Goal: Task Accomplishment & Management: Complete application form

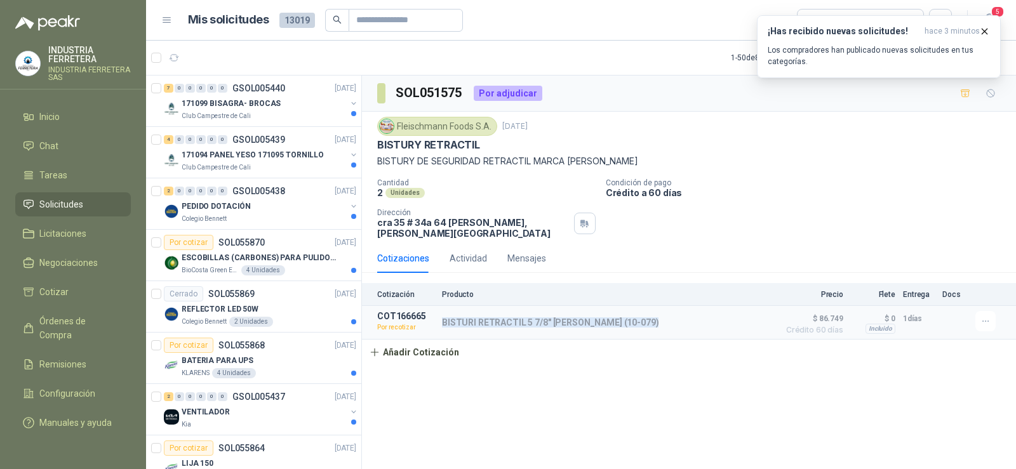
click at [755, 331] on article "COT166665 Por recotizar BISTURI RETRACTIL 5 7/8" [PERSON_NAME] (10-079) Detalle…" at bounding box center [689, 323] width 654 height 34
click at [407, 346] on button "Añadir Cotización" at bounding box center [414, 352] width 104 height 25
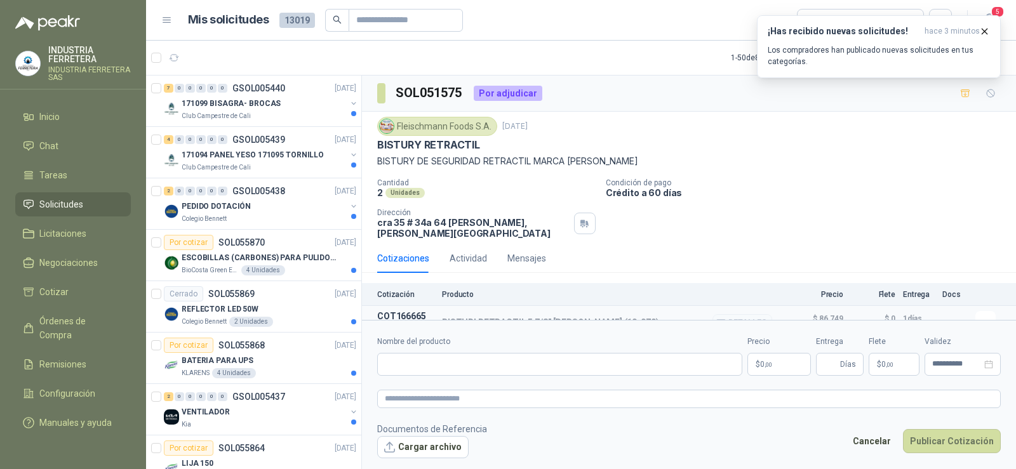
click at [519, 311] on div "BISTURI RETRACTIL 5 7/8" [PERSON_NAME] (10-079) Detalles" at bounding box center [607, 322] width 330 height 23
click at [521, 317] on p "BISTURI RETRACTIL 5 7/8" [PERSON_NAME] (10-079)" at bounding box center [550, 322] width 217 height 10
click at [513, 317] on p "BISTURI RETRACTIL 5 7/8" [PERSON_NAME] (10-079)" at bounding box center [550, 322] width 217 height 10
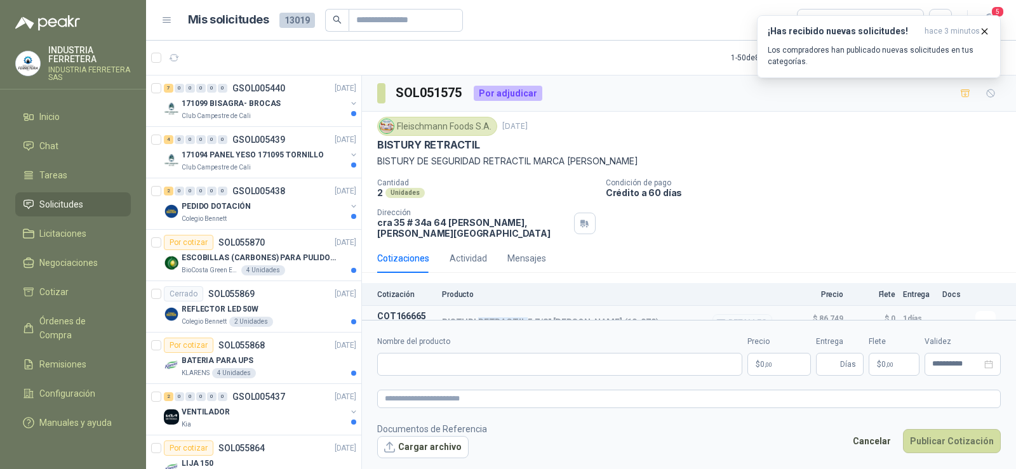
click at [513, 317] on p "BISTURI RETRACTIL 5 7/8" [PERSON_NAME] (10-079)" at bounding box center [550, 322] width 217 height 10
copy div "BISTURI RETRACTIL 5 7/8" [PERSON_NAME] (10-079)"
click at [476, 362] on input "Nombre del producto" at bounding box center [559, 364] width 365 height 23
paste input "**********"
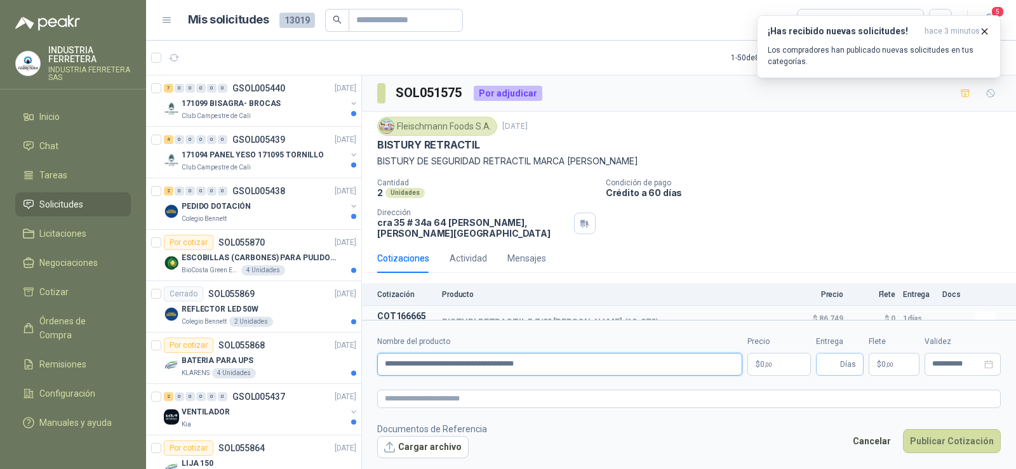
type input "**********"
click at [836, 365] on input "Entrega" at bounding box center [831, 365] width 14 height 22
type input "*"
click at [772, 366] on body "INDUSTRIA FERRETERA INDUSTRIA FERRETERA SAS Inicio Chat Tareas Solicitudes Lici…" at bounding box center [508, 234] width 1016 height 469
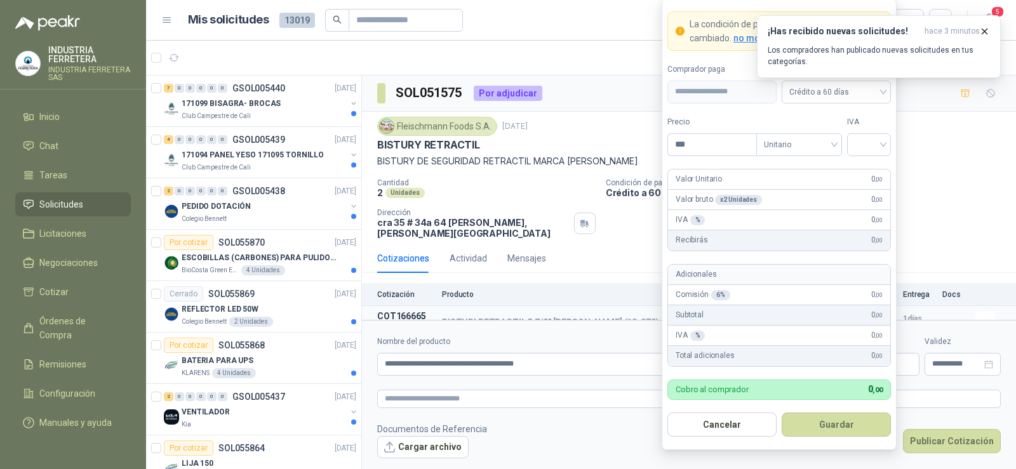
click at [990, 195] on p "Crédito a 60 días" at bounding box center [808, 192] width 405 height 11
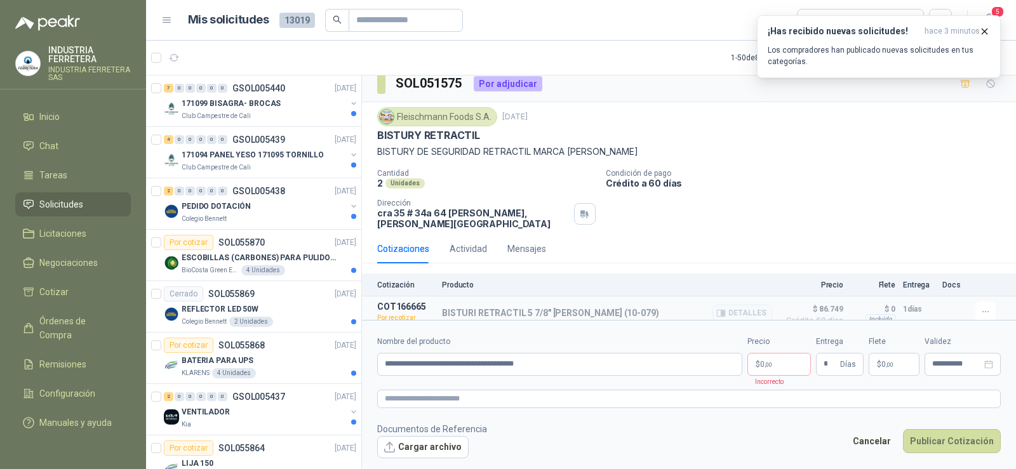
scroll to position [11, 0]
click at [730, 305] on button "Detalles" at bounding box center [742, 311] width 60 height 17
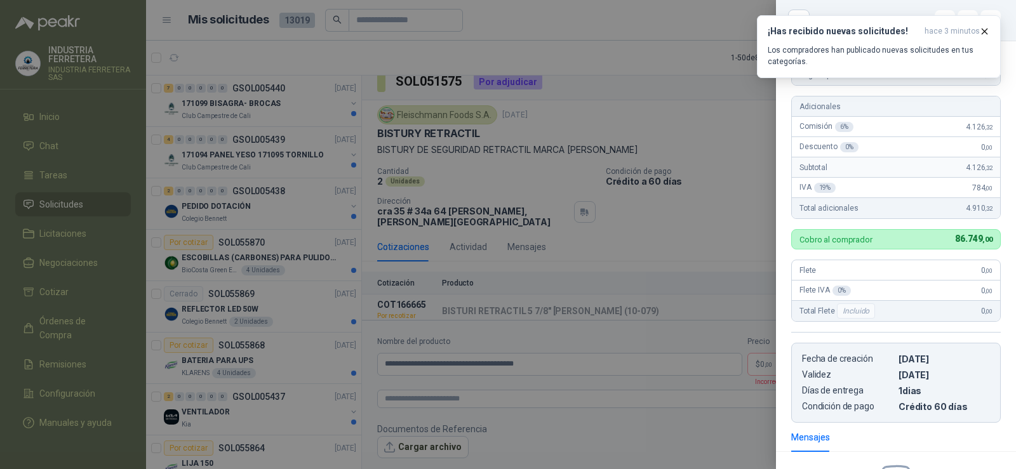
scroll to position [6, 0]
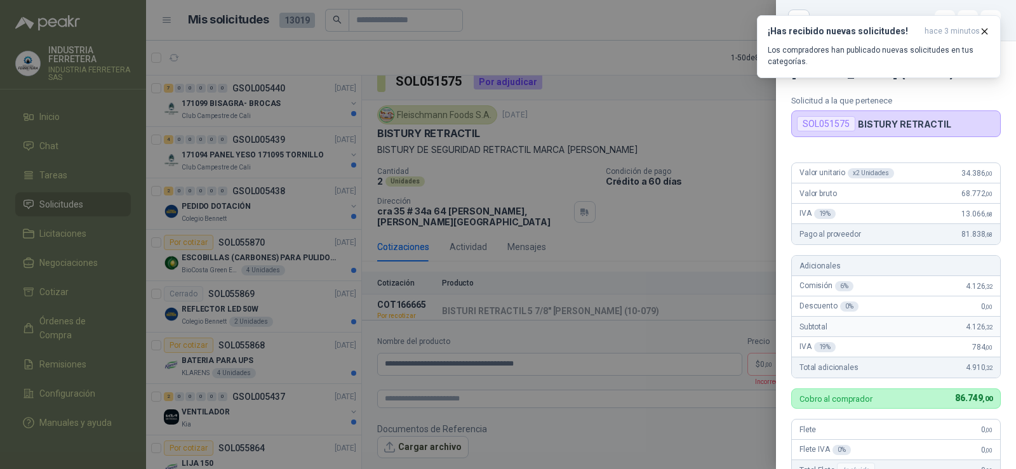
click at [756, 210] on div at bounding box center [508, 234] width 1016 height 469
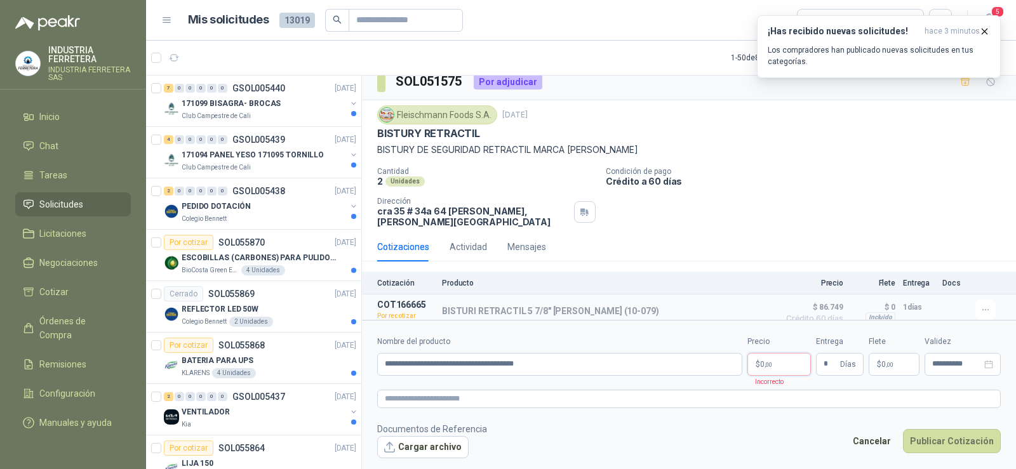
click at [777, 371] on p "$ 0 ,00" at bounding box center [778, 364] width 63 height 23
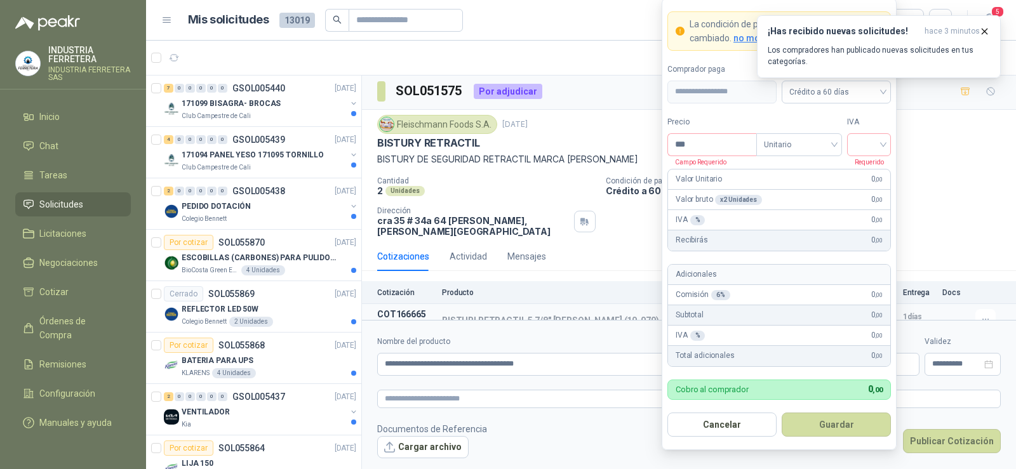
scroll to position [0, 0]
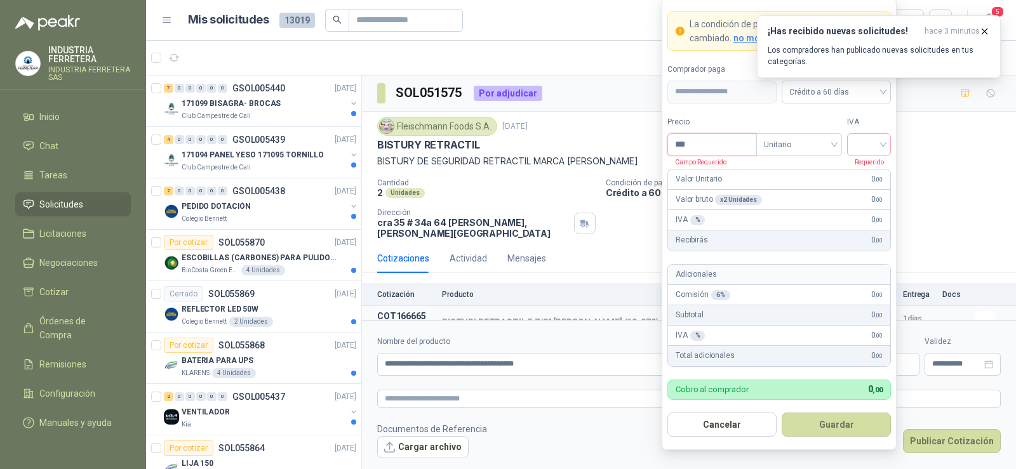
drag, startPoint x: 694, startPoint y: 142, endPoint x: 608, endPoint y: 146, distance: 85.8
click at [608, 146] on body "INDUSTRIA FERRETERA INDUSTRIA FERRETERA SAS Inicio Chat Tareas Solicitudes Lici…" at bounding box center [508, 234] width 1016 height 469
type input "********"
click at [853, 138] on div at bounding box center [869, 144] width 44 height 23
click at [862, 165] on div "19%" at bounding box center [868, 171] width 23 height 14
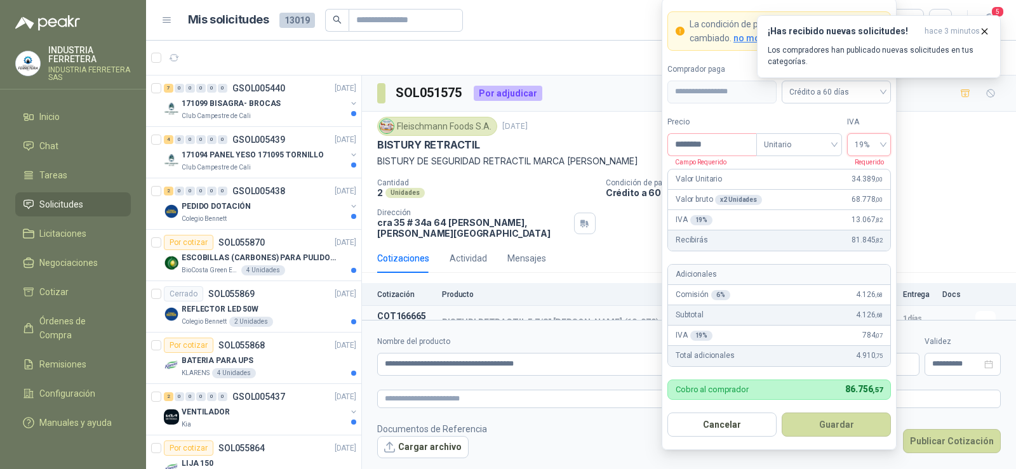
click at [645, 120] on div "[PERSON_NAME] Foods [DATE]" at bounding box center [689, 126] width 624 height 19
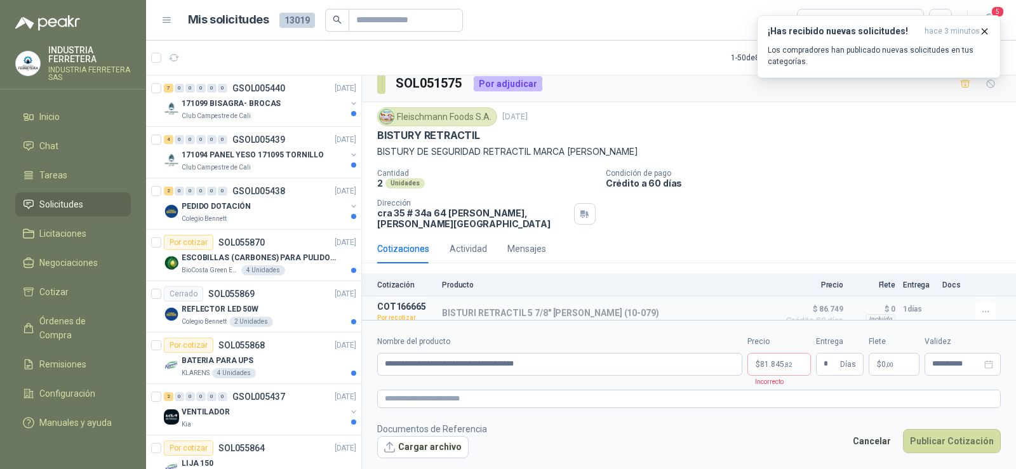
scroll to position [11, 0]
click at [721, 309] on icon "button" at bounding box center [722, 311] width 3 height 5
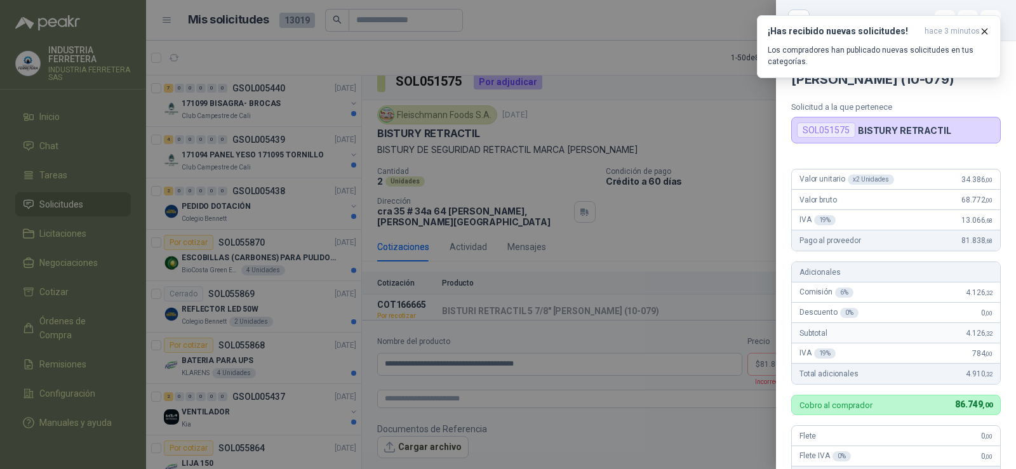
scroll to position [0, 0]
click at [723, 144] on div at bounding box center [508, 234] width 1016 height 469
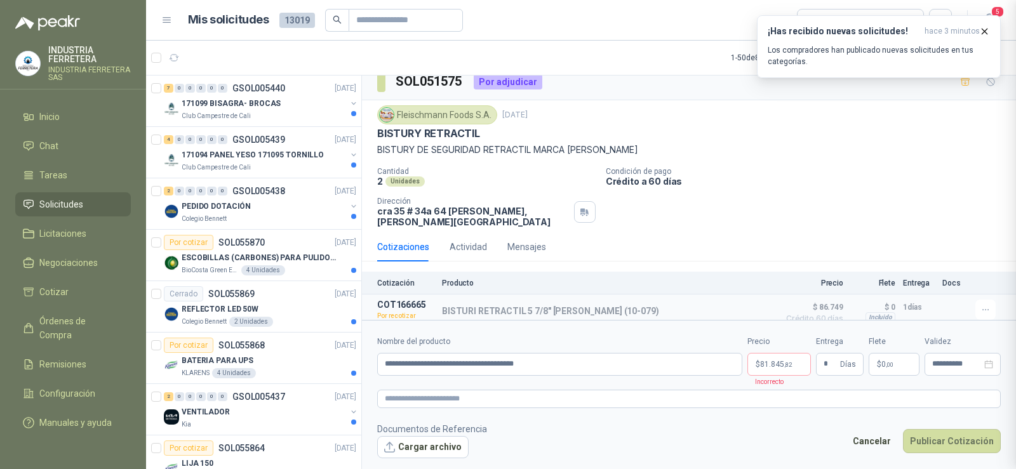
scroll to position [330, 0]
click at [789, 370] on body "INDUSTRIA FERRETERA INDUSTRIA FERRETERA SAS Inicio Chat Tareas Solicitudes Lici…" at bounding box center [508, 234] width 1016 height 469
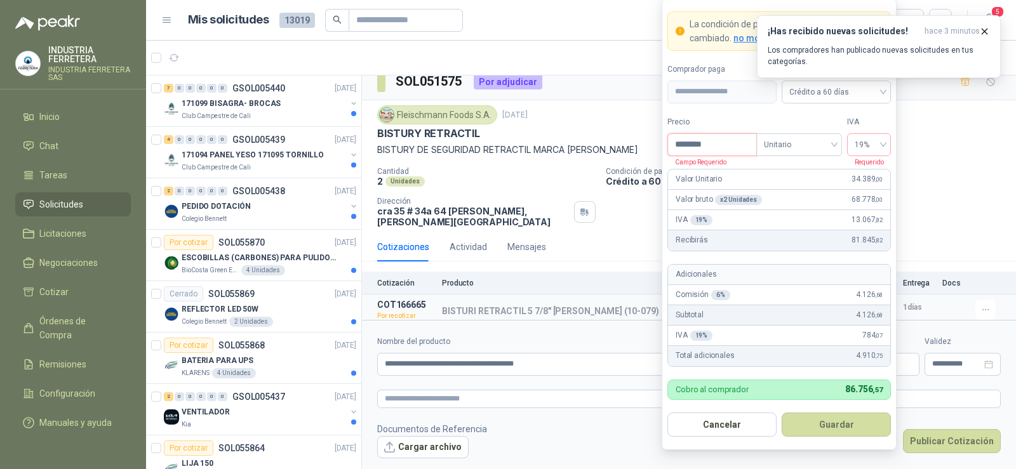
click at [728, 144] on input "********" at bounding box center [712, 145] width 88 height 22
click at [721, 148] on input "********" at bounding box center [712, 145] width 88 height 22
click at [720, 148] on input "********" at bounding box center [712, 145] width 88 height 22
type input "********"
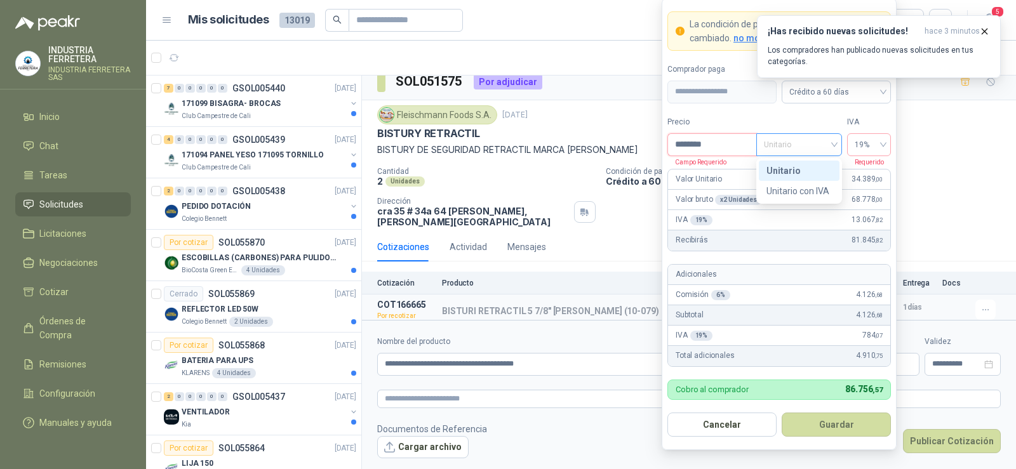
click at [790, 150] on span "Unitario" at bounding box center [799, 144] width 70 height 19
click at [780, 172] on div "Unitario" at bounding box center [798, 171] width 65 height 14
click at [856, 141] on span "19%" at bounding box center [869, 144] width 29 height 19
click at [862, 170] on div "19%" at bounding box center [868, 171] width 23 height 14
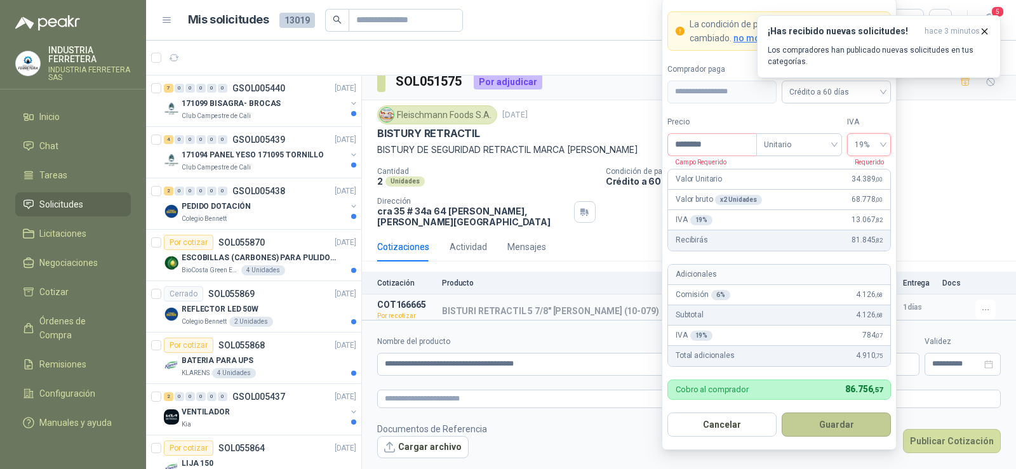
click at [833, 426] on button "Guardar" at bounding box center [836, 425] width 109 height 24
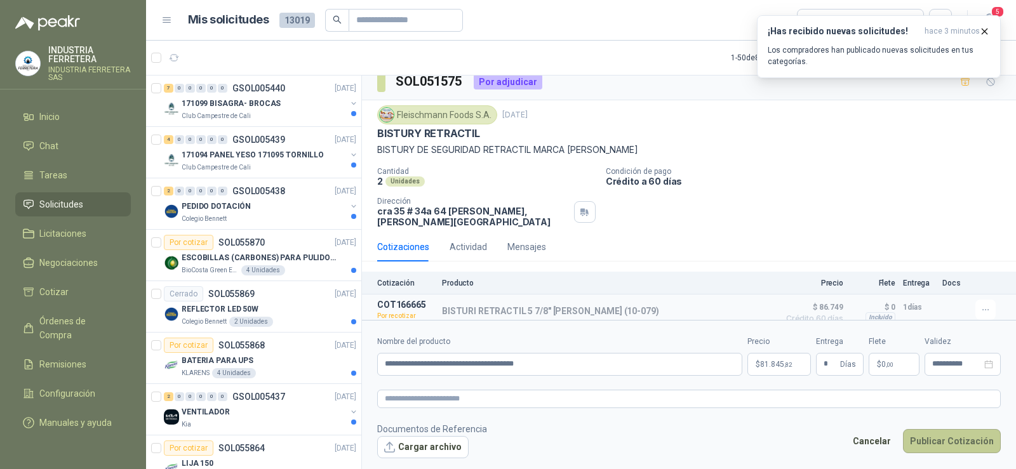
click at [961, 442] on button "Publicar Cotización" at bounding box center [952, 441] width 98 height 24
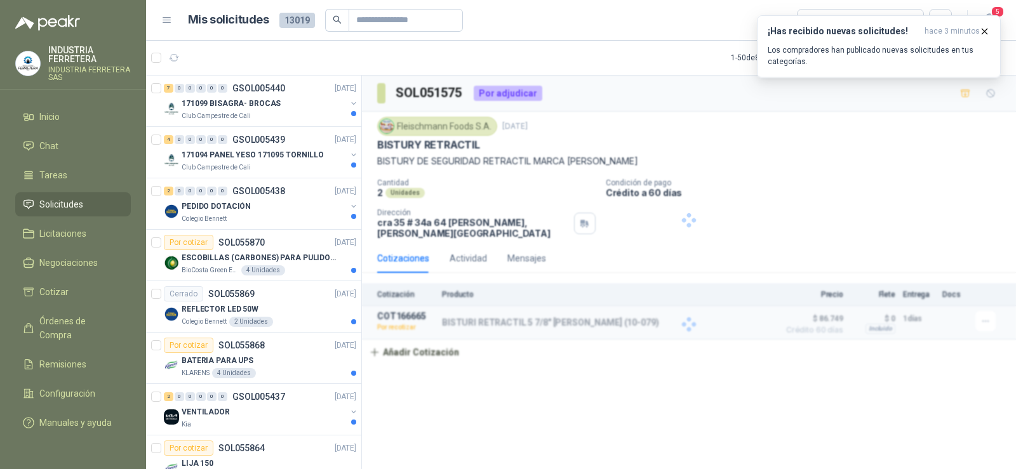
scroll to position [0, 0]
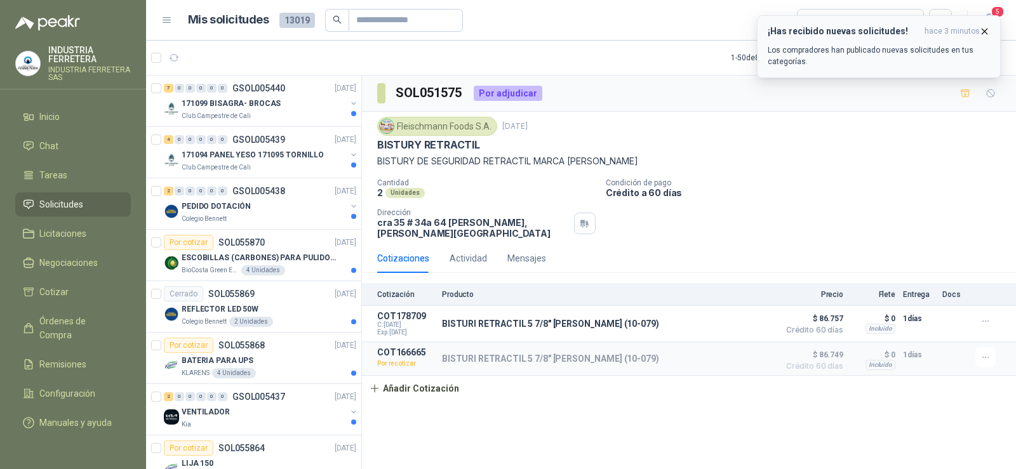
click at [980, 30] on icon "button" at bounding box center [984, 31] width 11 height 11
